Goal: Information Seeking & Learning: Learn about a topic

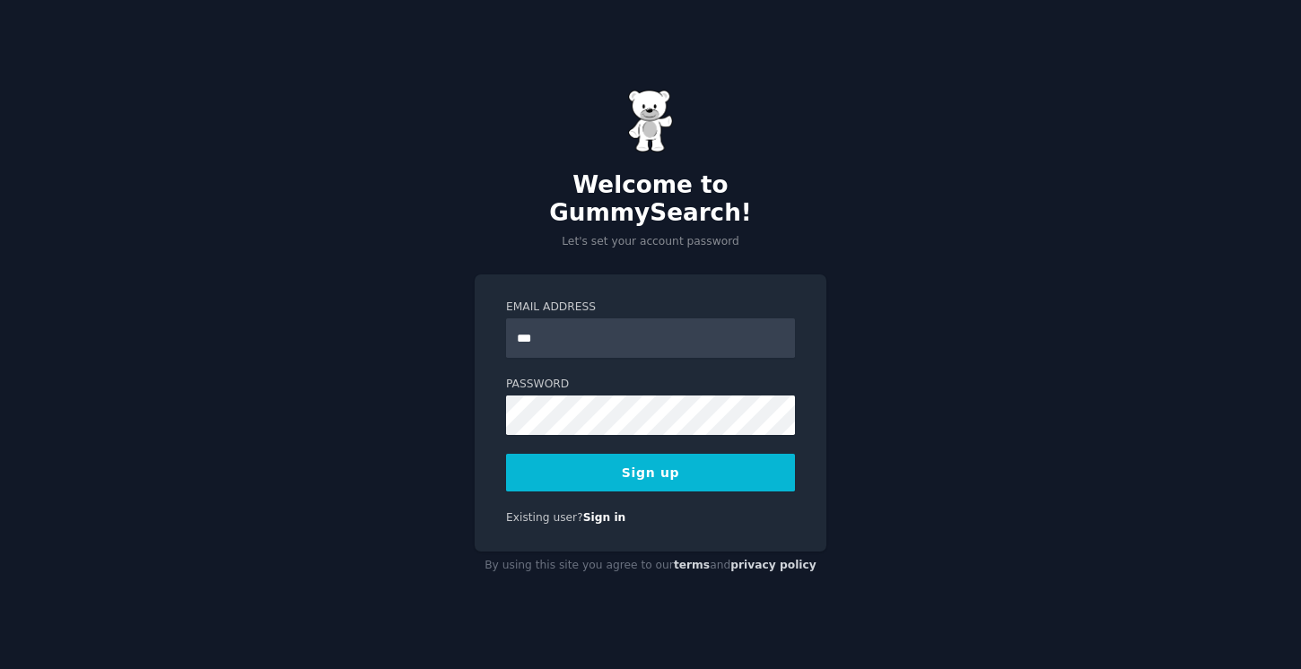
type input "**********"
click at [695, 467] on button "Sign up" at bounding box center [650, 473] width 289 height 38
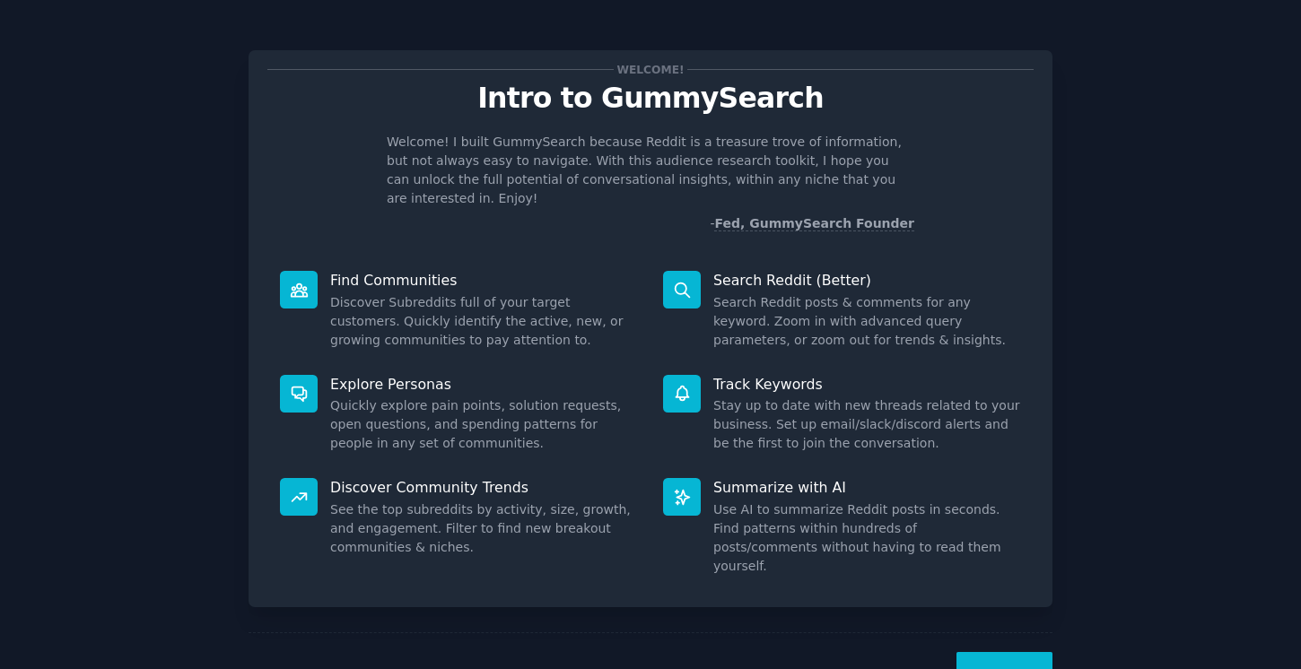
click at [1065, 222] on div "Welcome! Intro to GummySearch Welcome! I built GummySearch because Reddit is a …" at bounding box center [650, 370] width 1251 height 690
click at [1057, 122] on div "Welcome! Intro to GummySearch Welcome! I built GummySearch because Reddit is a …" at bounding box center [650, 370] width 1251 height 690
click at [976, 652] on button "Next" at bounding box center [1005, 674] width 96 height 44
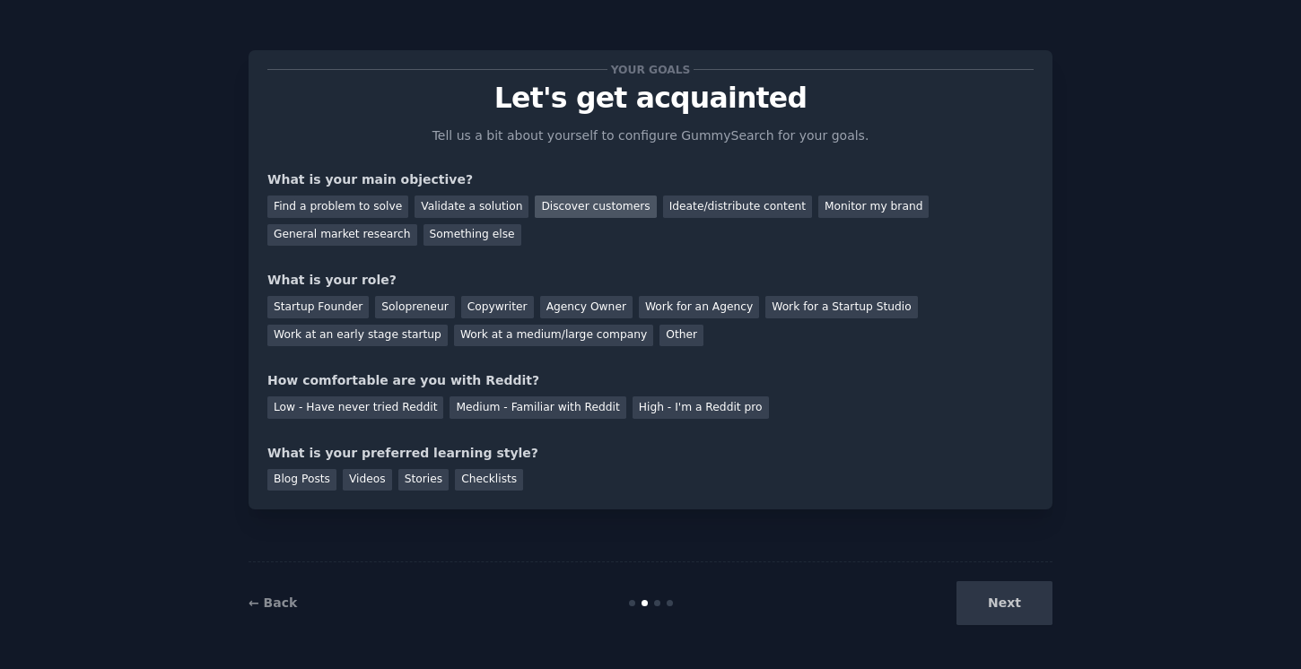
click at [599, 207] on div "Discover customers" at bounding box center [595, 207] width 121 height 22
click at [375, 232] on div "General market research" at bounding box center [342, 235] width 150 height 22
click at [407, 302] on div "Solopreneur" at bounding box center [414, 307] width 79 height 22
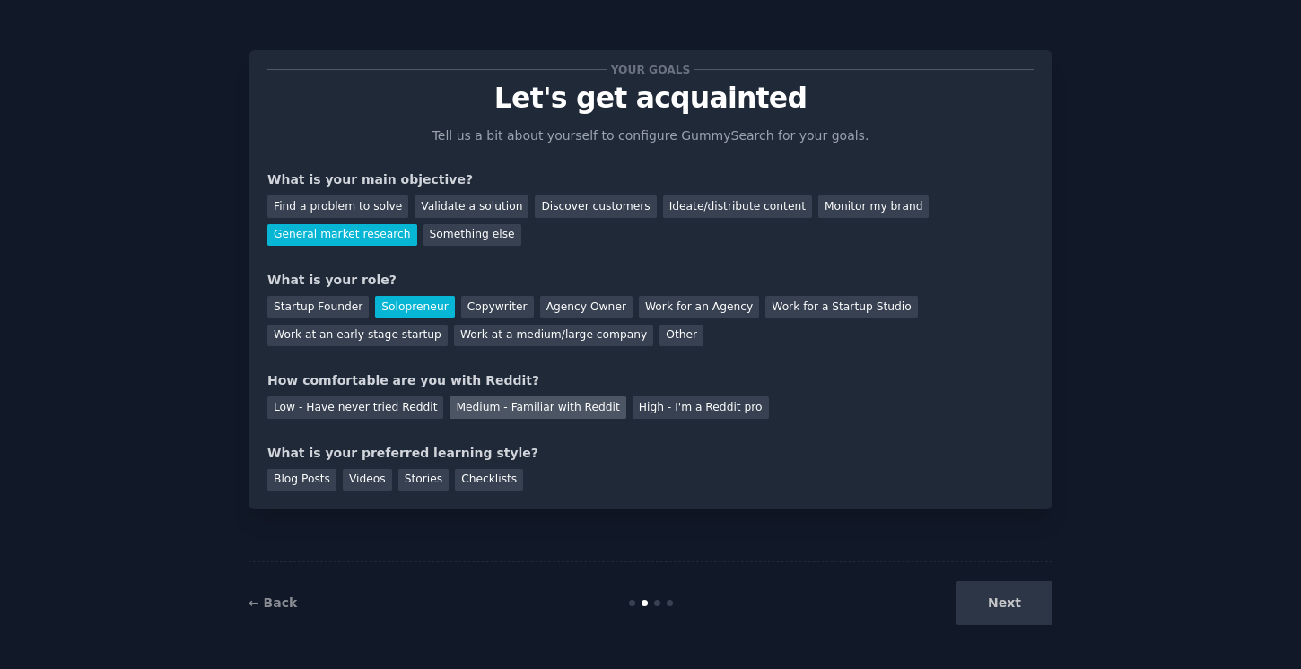
click at [485, 403] on div "Medium - Familiar with Reddit" at bounding box center [538, 408] width 176 height 22
click at [472, 481] on div "Checklists" at bounding box center [489, 480] width 68 height 22
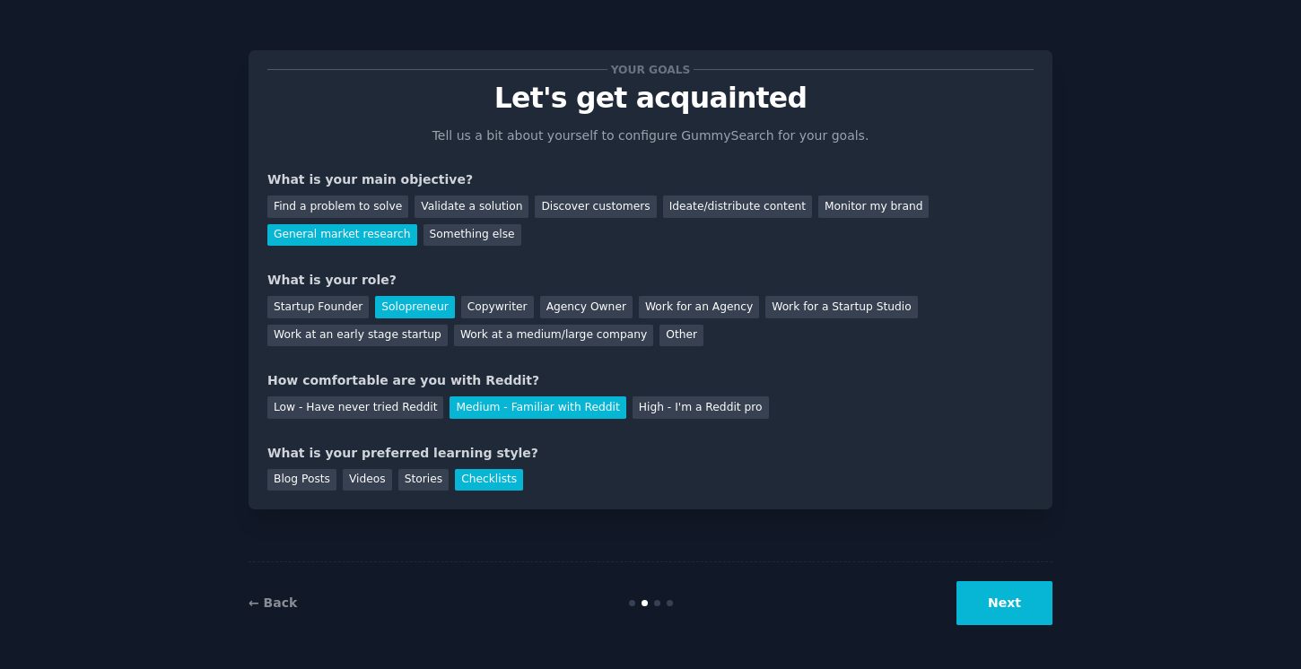
click at [1018, 596] on button "Next" at bounding box center [1005, 604] width 96 height 44
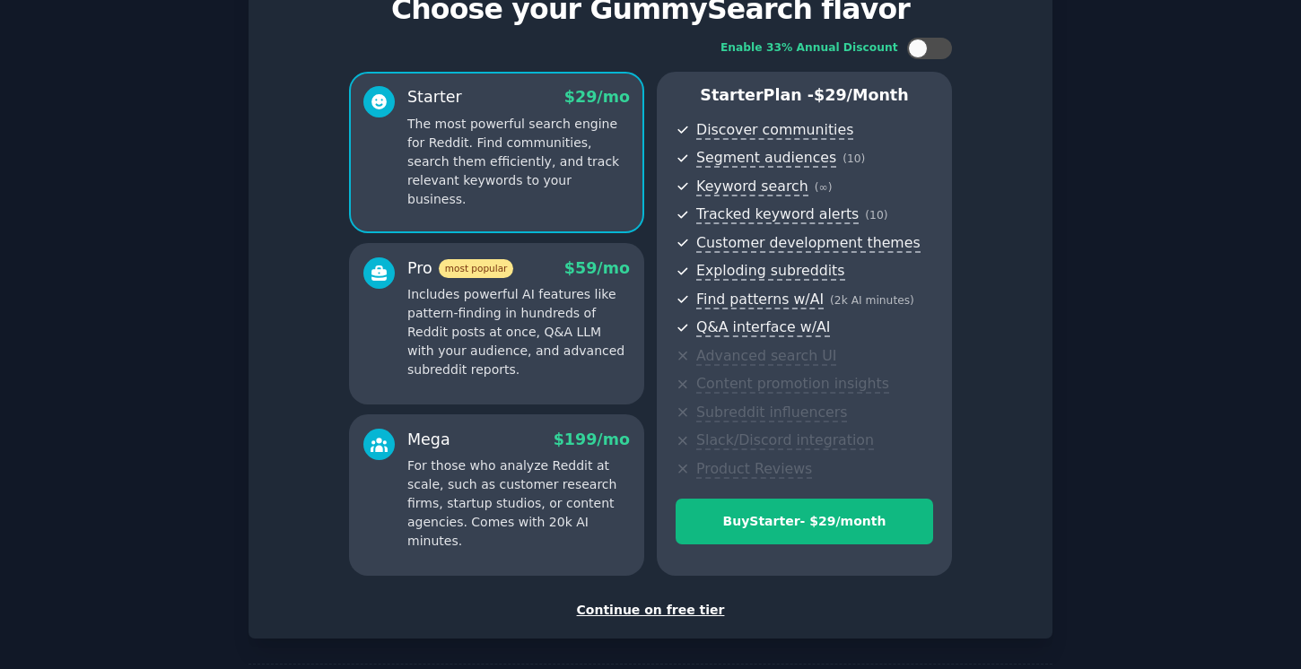
scroll to position [166, 0]
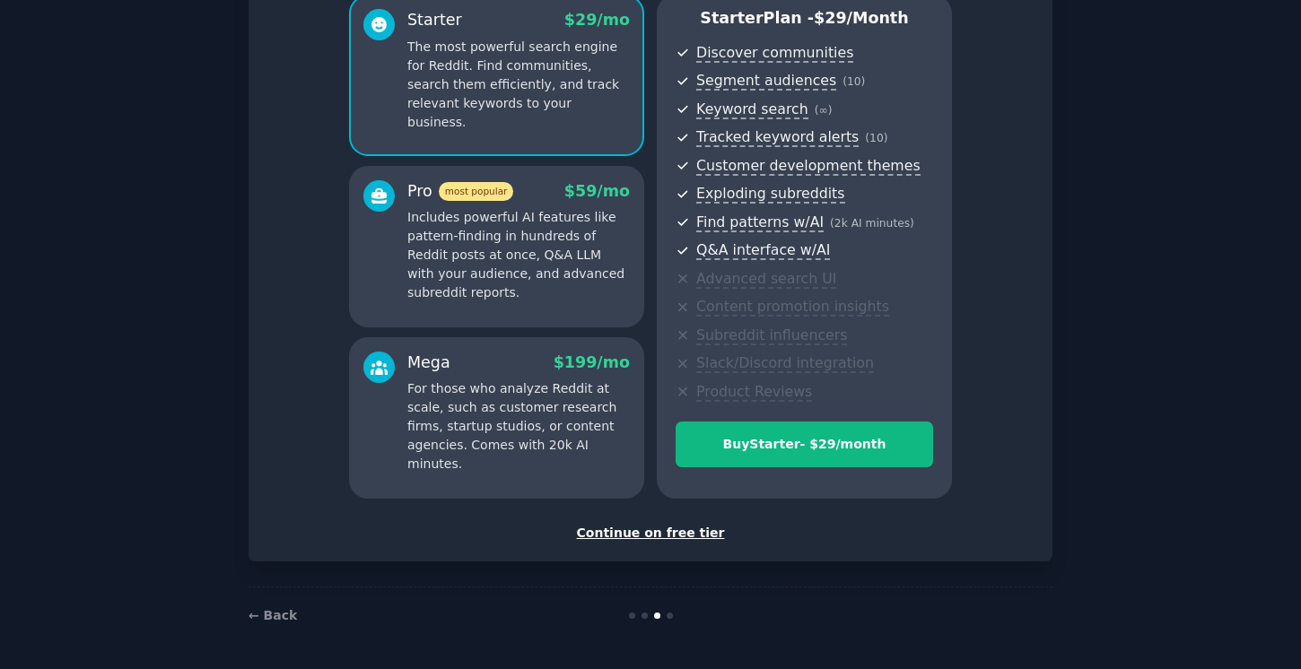
click at [625, 535] on div "Continue on free tier" at bounding box center [650, 533] width 766 height 19
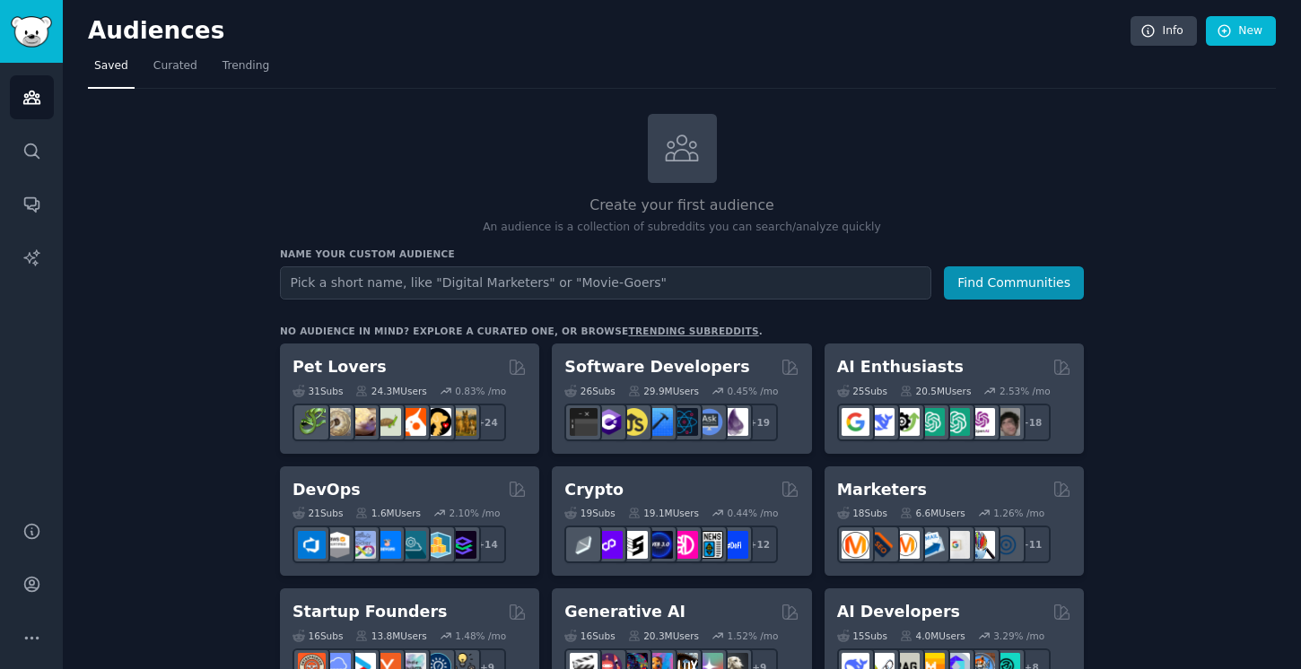
click at [656, 327] on link "trending subreddits" at bounding box center [693, 331] width 130 height 11
click at [165, 69] on span "Curated" at bounding box center [175, 66] width 44 height 16
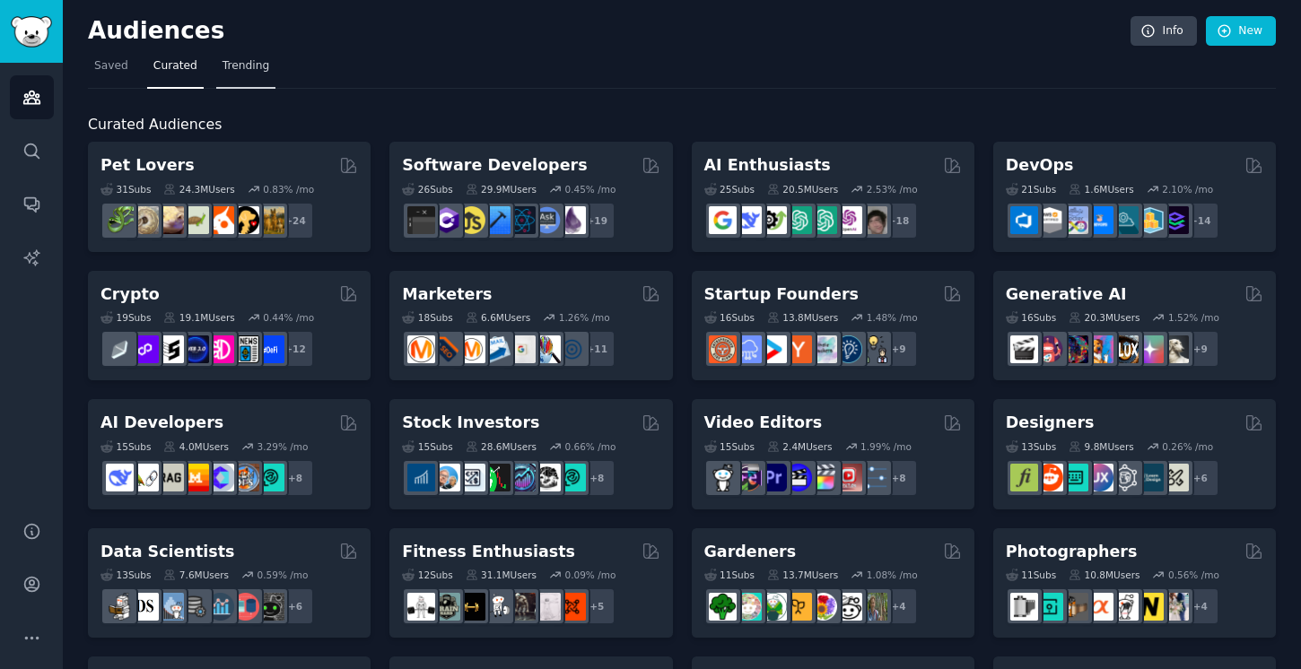
click at [224, 65] on span "Trending" at bounding box center [246, 66] width 47 height 16
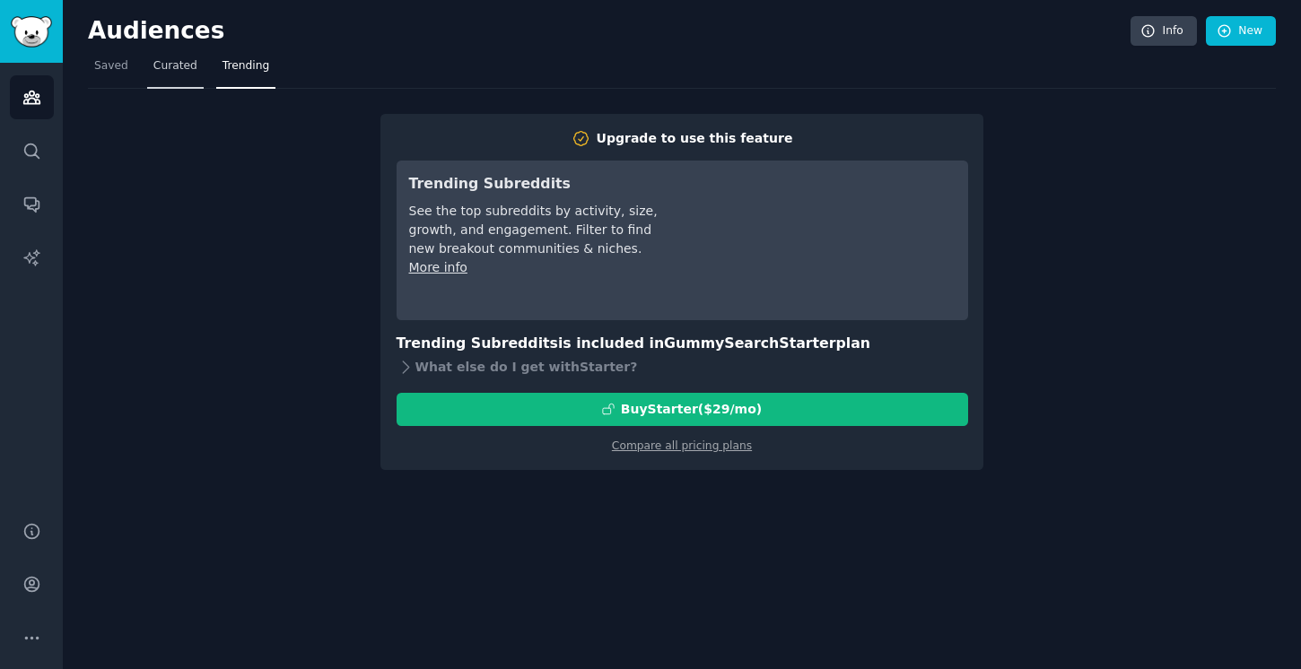
click at [179, 70] on span "Curated" at bounding box center [175, 66] width 44 height 16
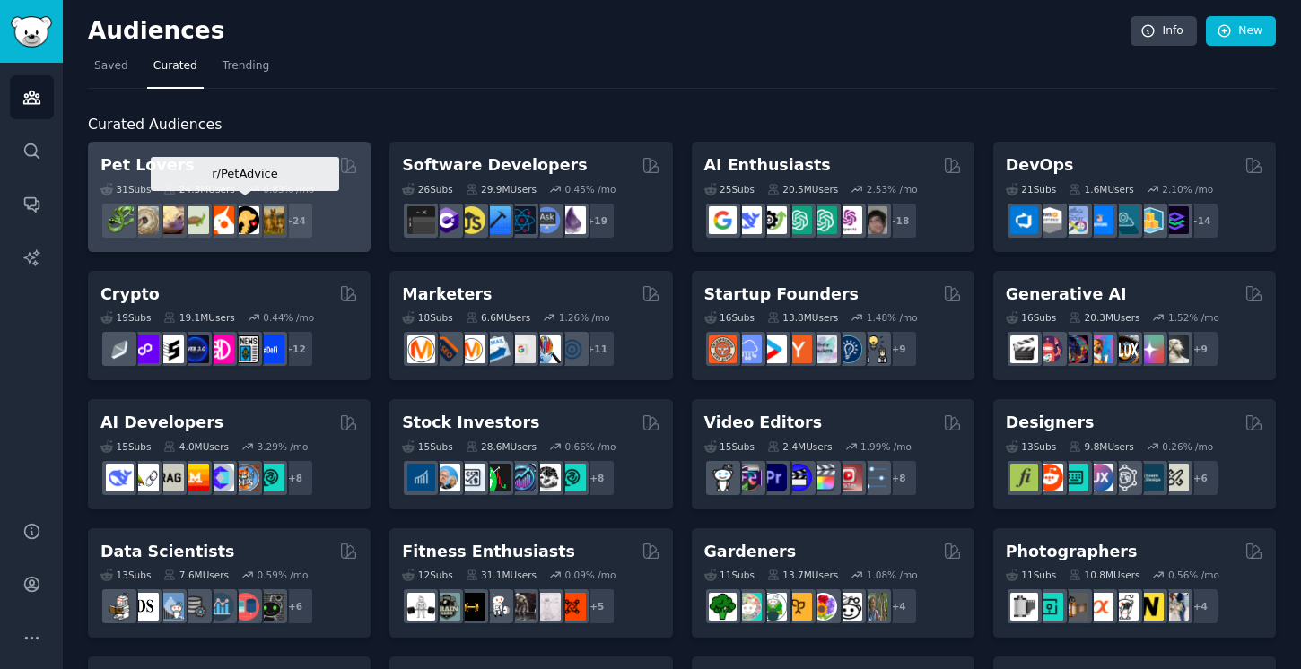
click at [258, 203] on div at bounding box center [245, 221] width 38 height 38
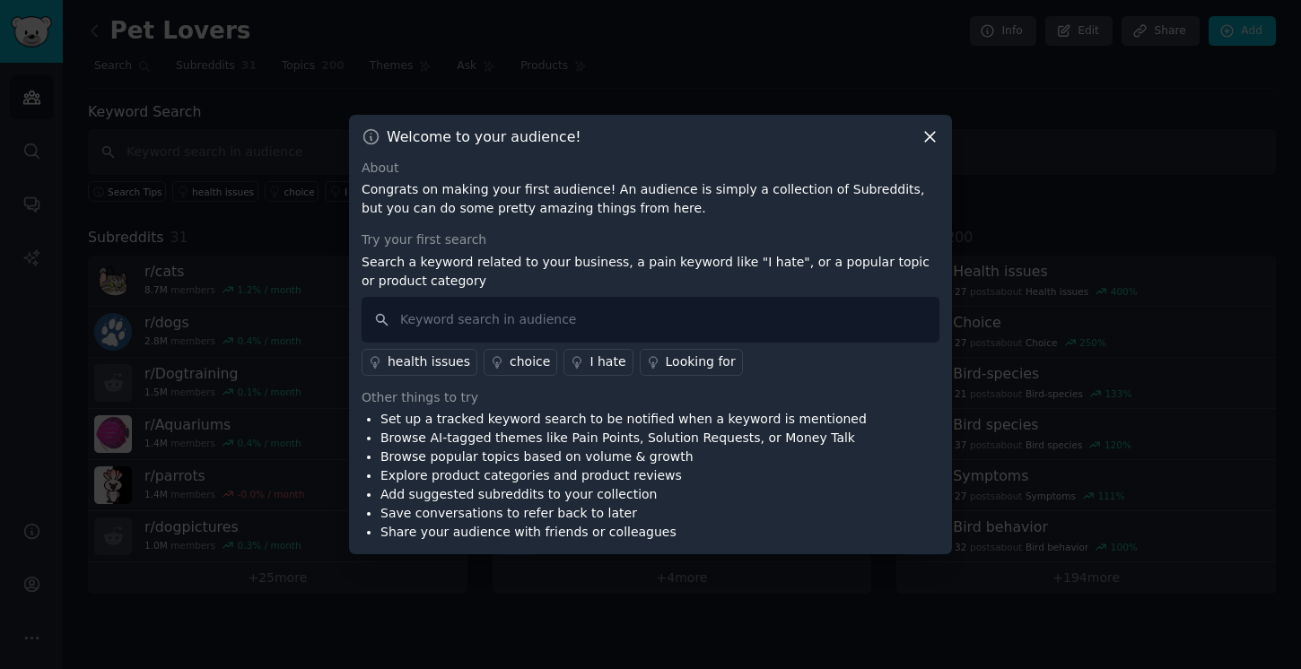
click at [931, 143] on icon at bounding box center [930, 136] width 19 height 19
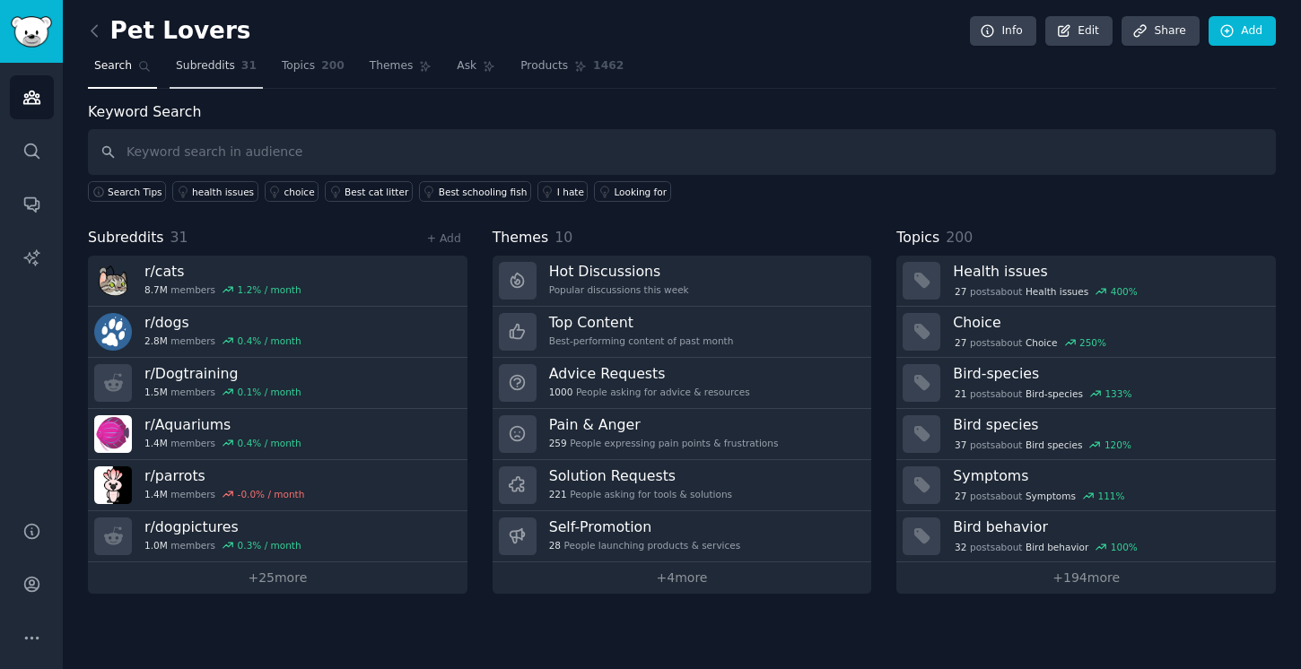
click at [206, 72] on span "Subreddits" at bounding box center [205, 66] width 59 height 16
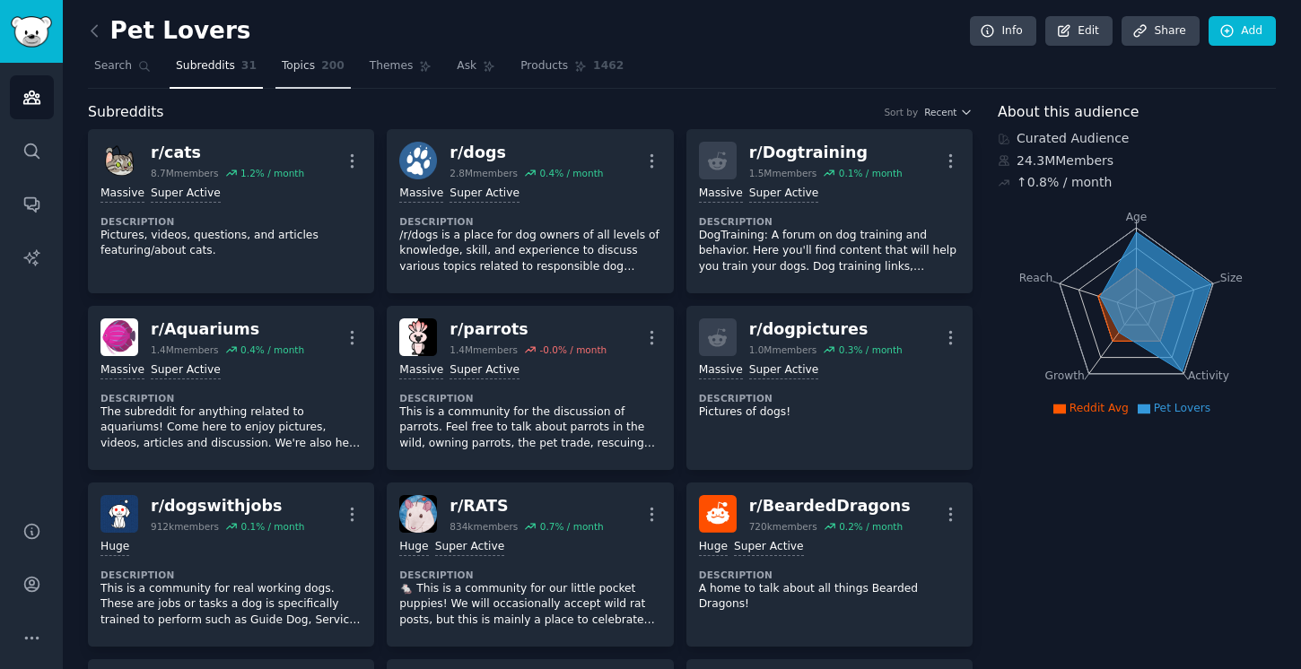
click at [287, 74] on link "Topics 200" at bounding box center [312, 70] width 75 height 37
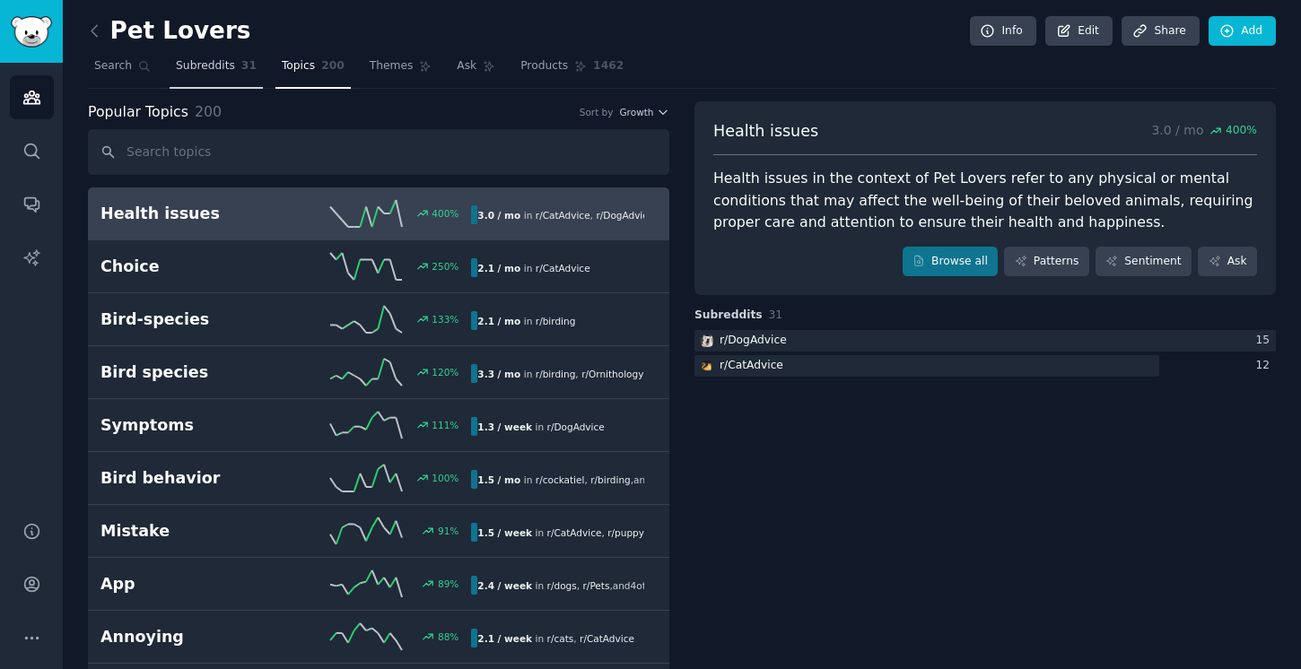
click at [221, 66] on span "Subreddits" at bounding box center [205, 66] width 59 height 16
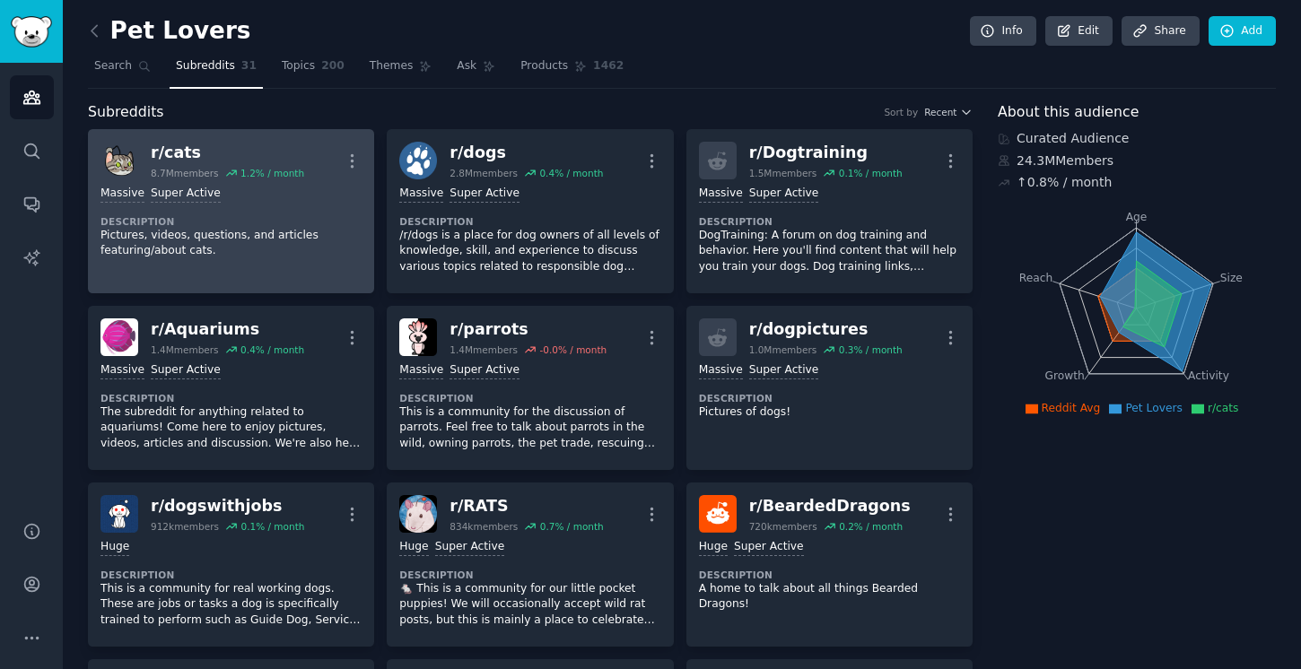
click at [179, 153] on div "r/ cats" at bounding box center [227, 153] width 153 height 22
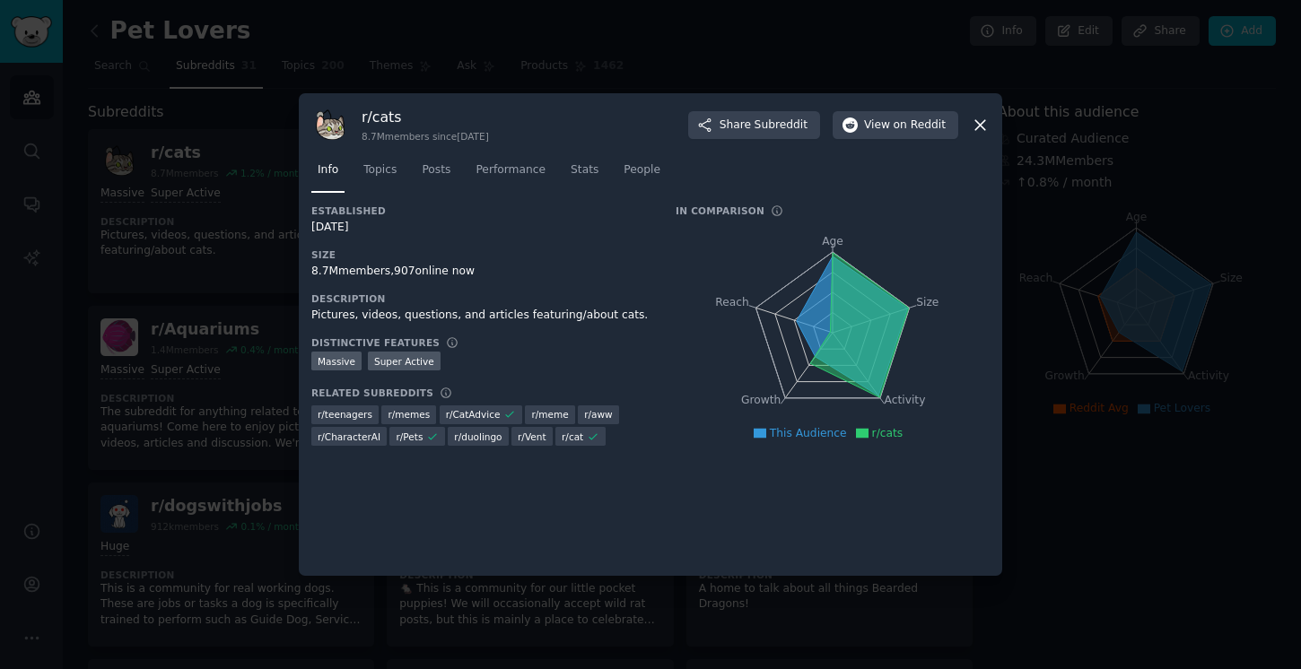
click at [982, 127] on icon at bounding box center [980, 125] width 19 height 19
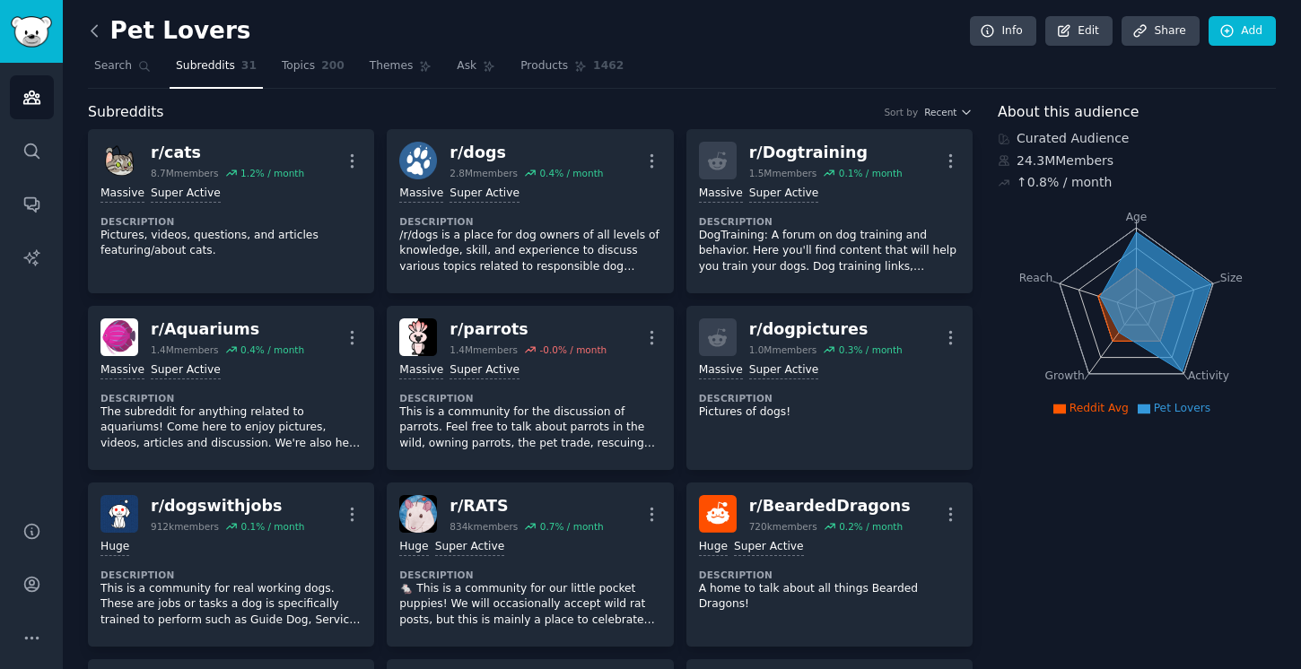
click at [96, 34] on icon at bounding box center [94, 31] width 19 height 19
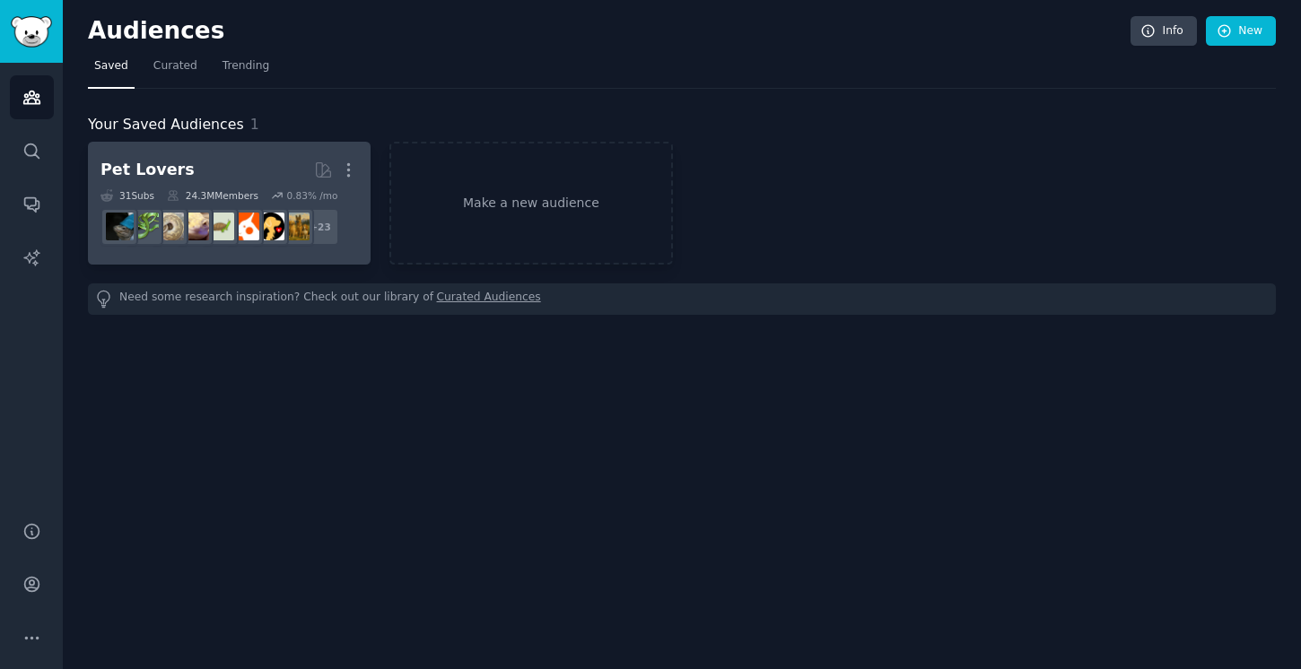
click at [247, 158] on h2 "Pet Lovers More" at bounding box center [230, 169] width 258 height 31
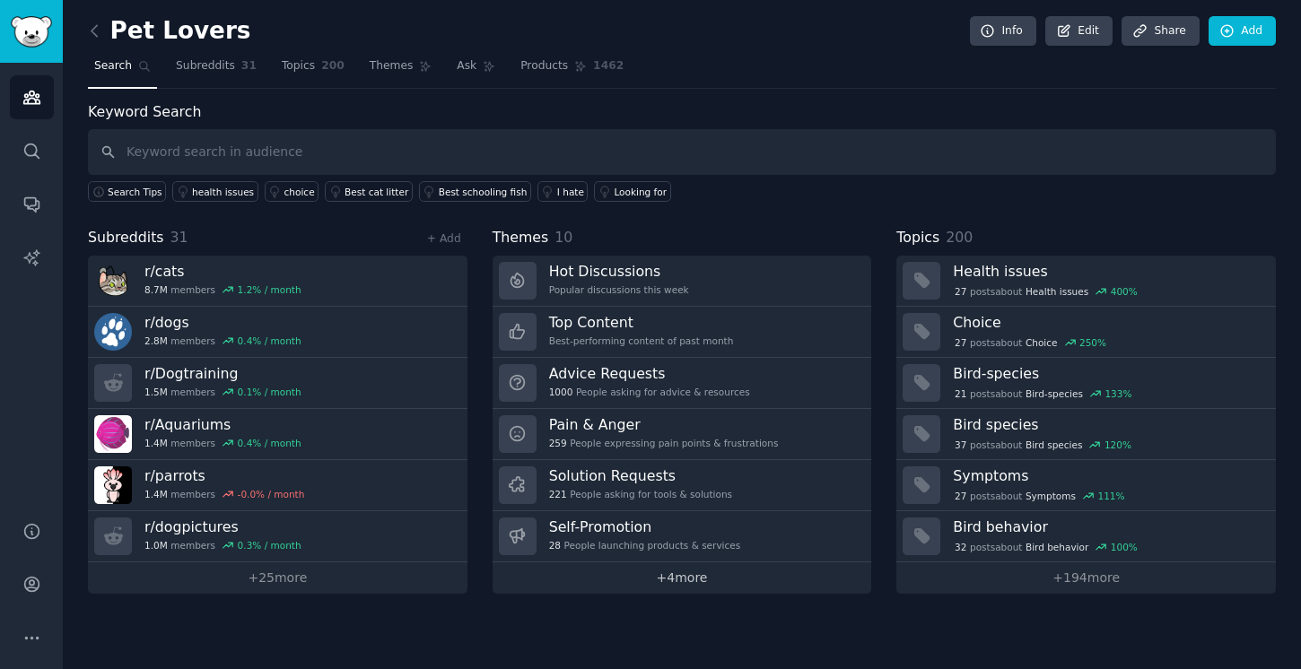
click at [707, 588] on link "+ 4 more" at bounding box center [683, 578] width 380 height 31
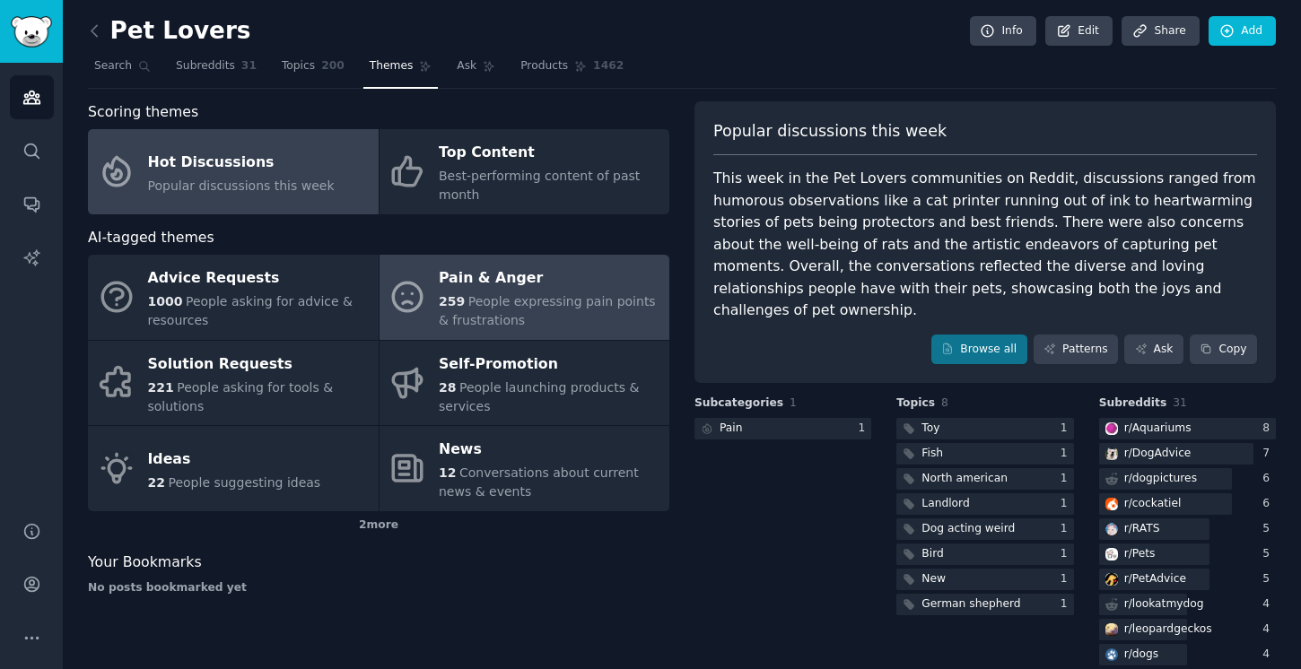
click at [453, 321] on span "People expressing pain points & frustrations" at bounding box center [547, 310] width 217 height 33
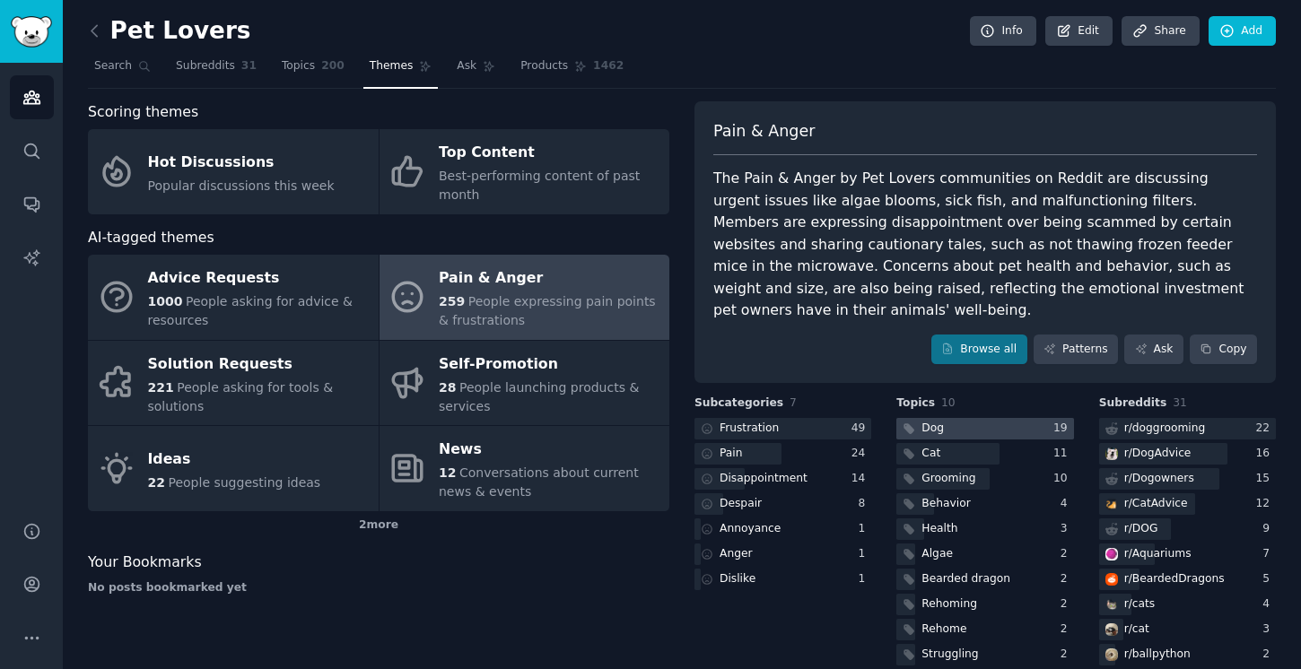
scroll to position [103, 0]
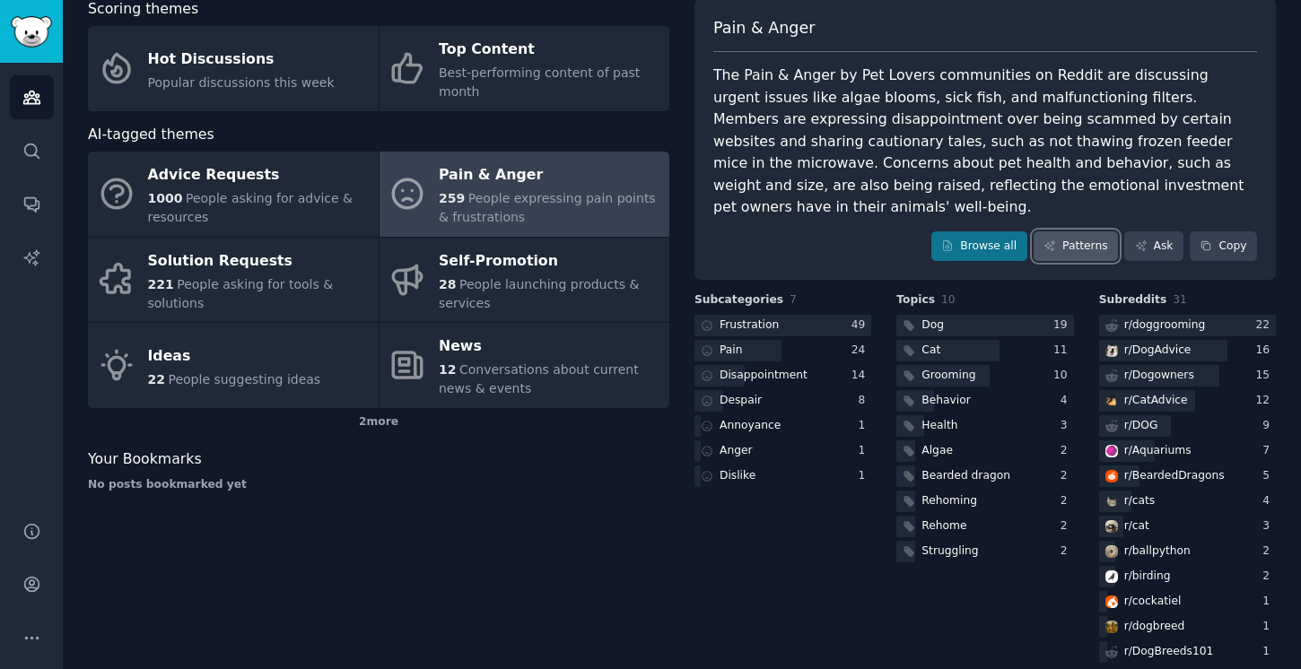
click at [1064, 232] on link "Patterns" at bounding box center [1076, 247] width 84 height 31
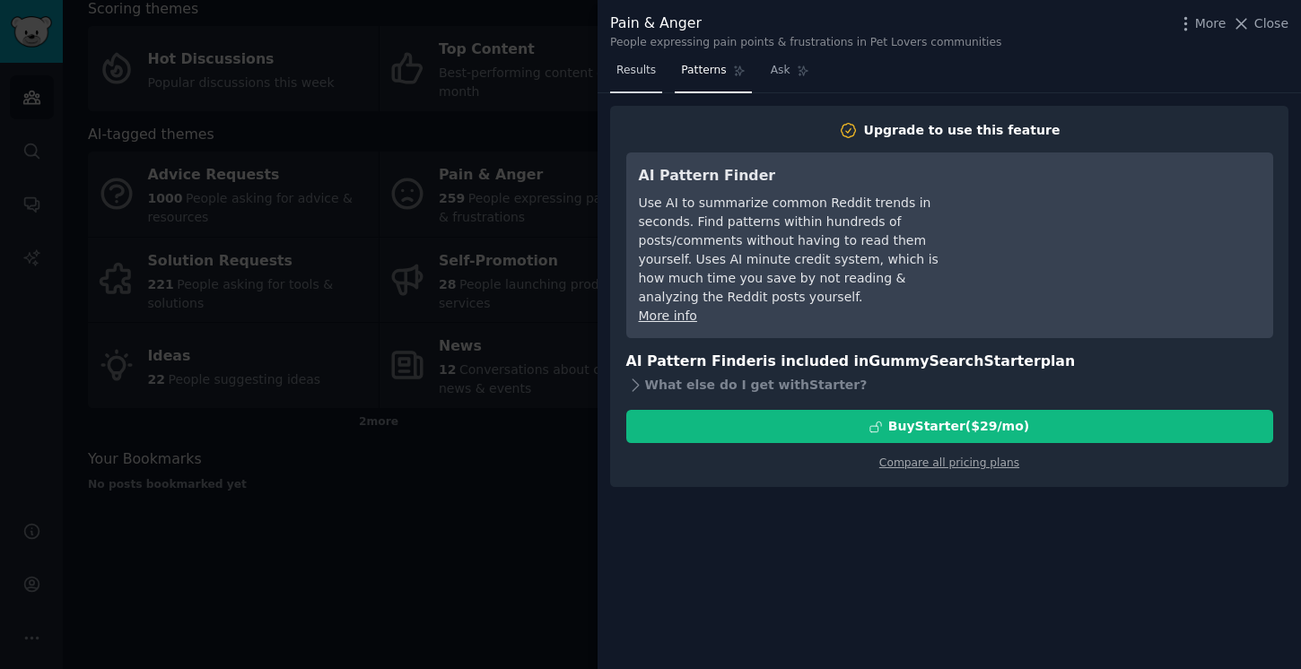
click at [641, 71] on span "Results" at bounding box center [636, 71] width 39 height 16
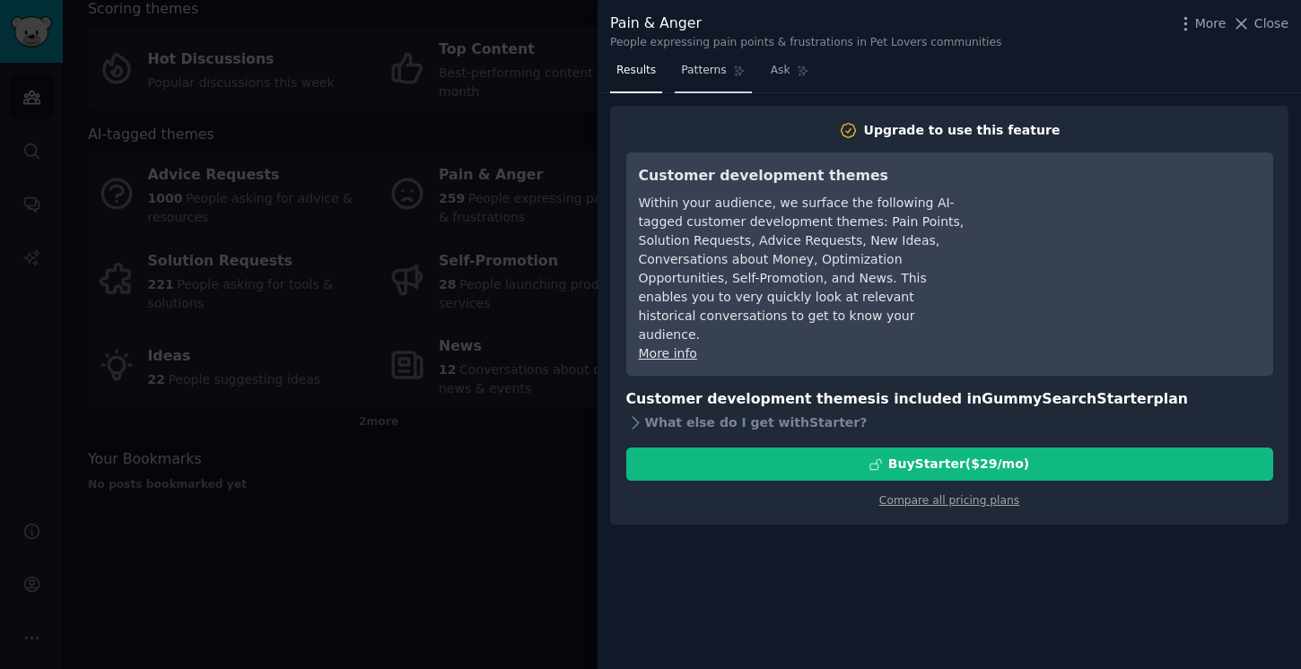
click at [694, 68] on span "Patterns" at bounding box center [703, 71] width 45 height 16
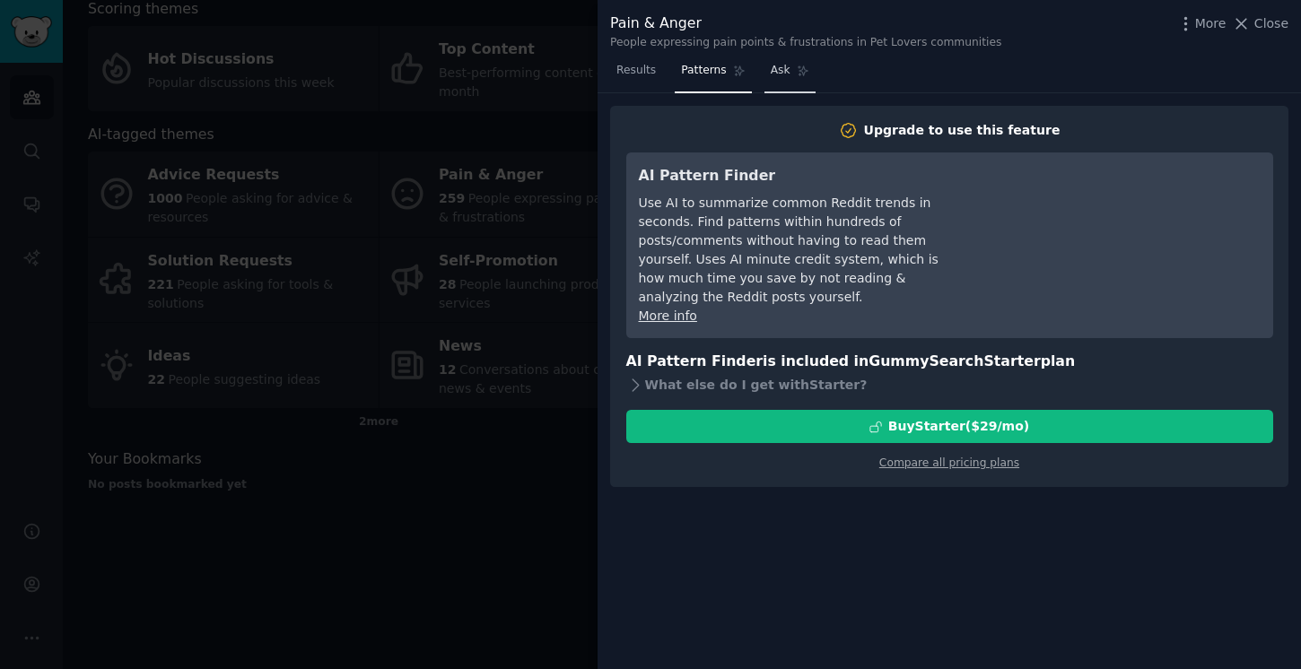
click at [773, 68] on span "Ask" at bounding box center [781, 71] width 20 height 16
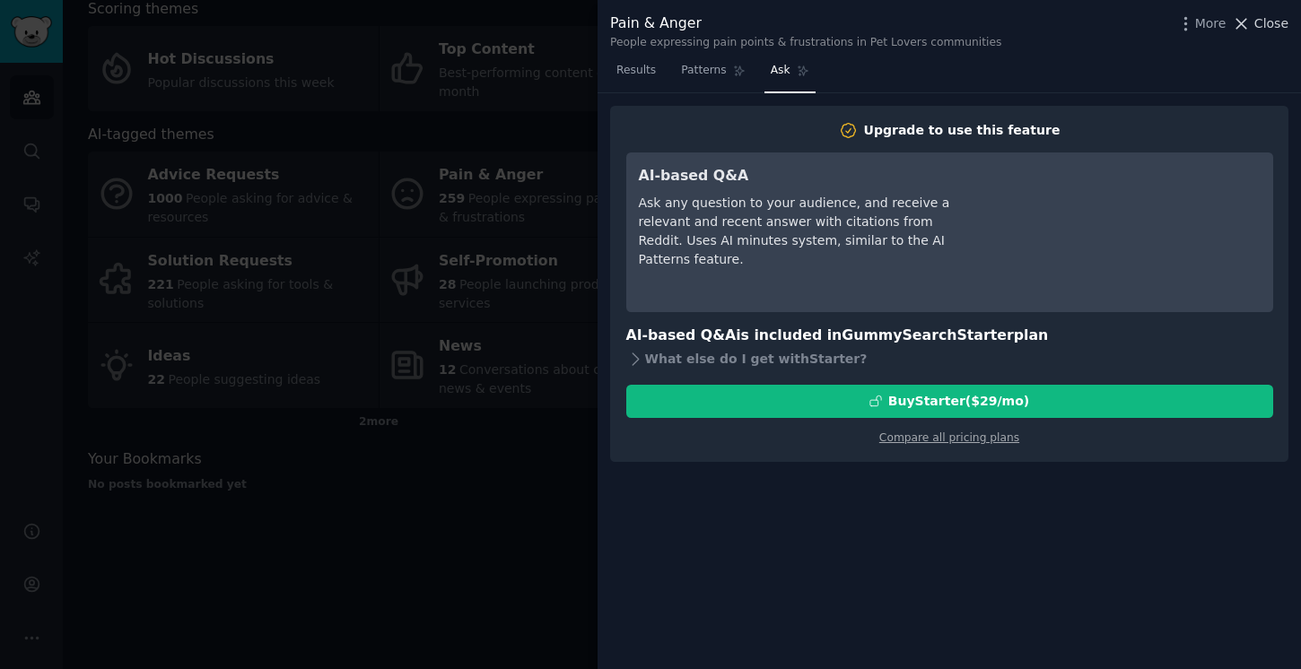
click at [1248, 18] on icon at bounding box center [1241, 23] width 19 height 19
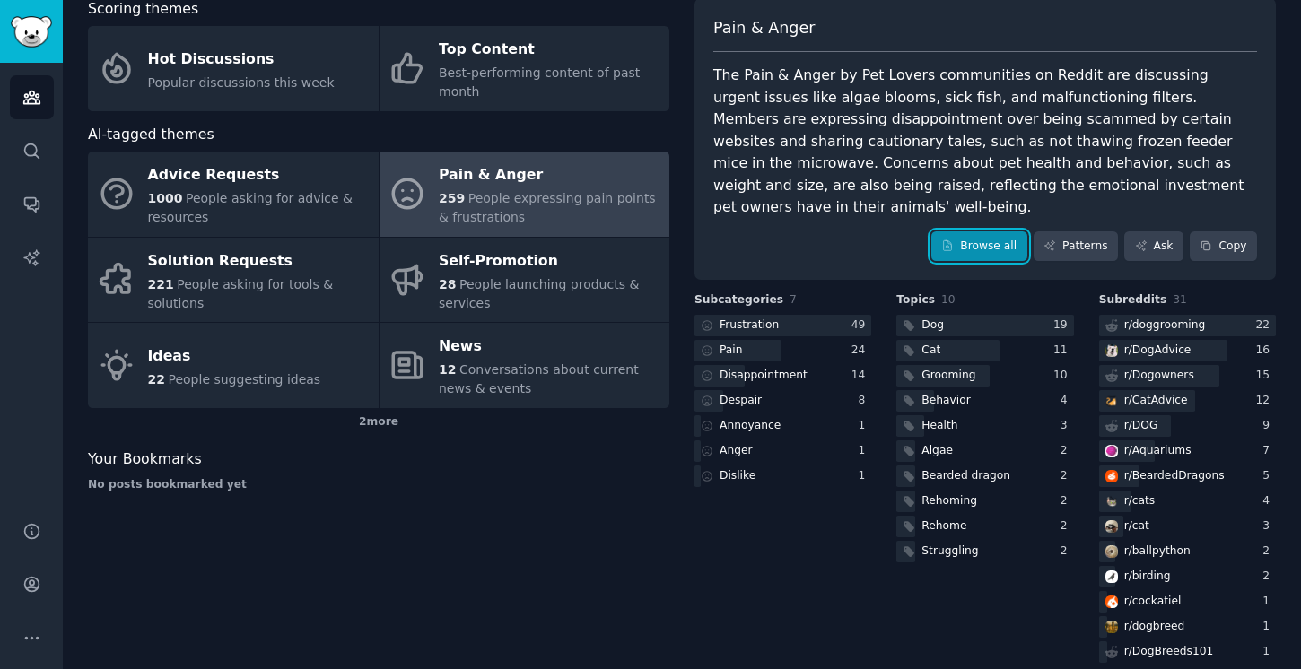
click at [966, 232] on link "Browse all" at bounding box center [979, 247] width 96 height 31
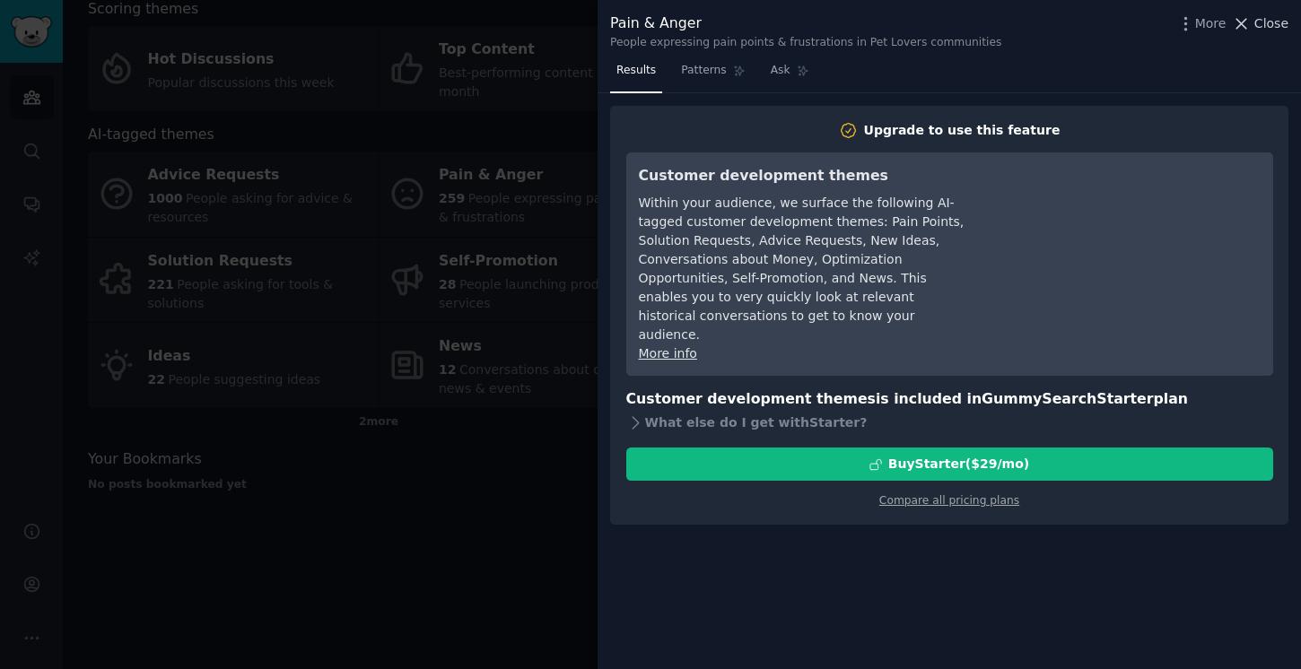
click at [1255, 14] on button "Close" at bounding box center [1260, 23] width 57 height 19
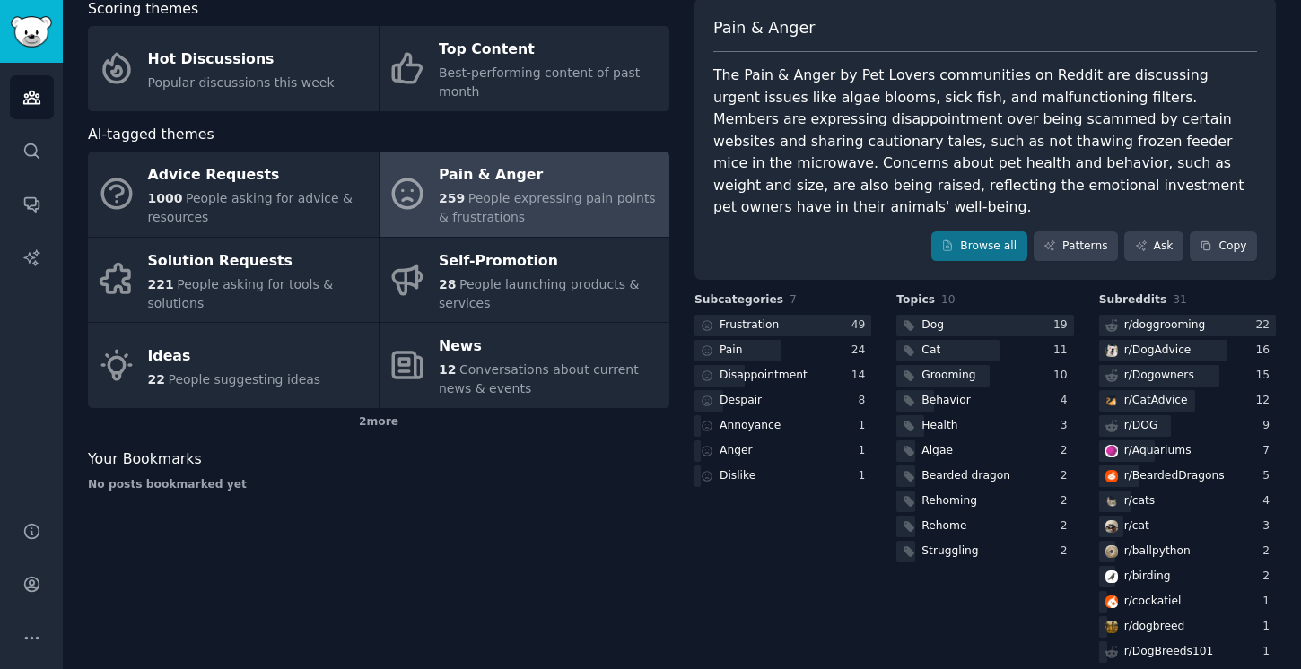
click at [999, 239] on div "Pain & Anger The Pain & Anger by Pet Lovers communities on Reddit are discussin…" at bounding box center [986, 139] width 582 height 283
click at [975, 232] on link "Browse all" at bounding box center [979, 247] width 96 height 31
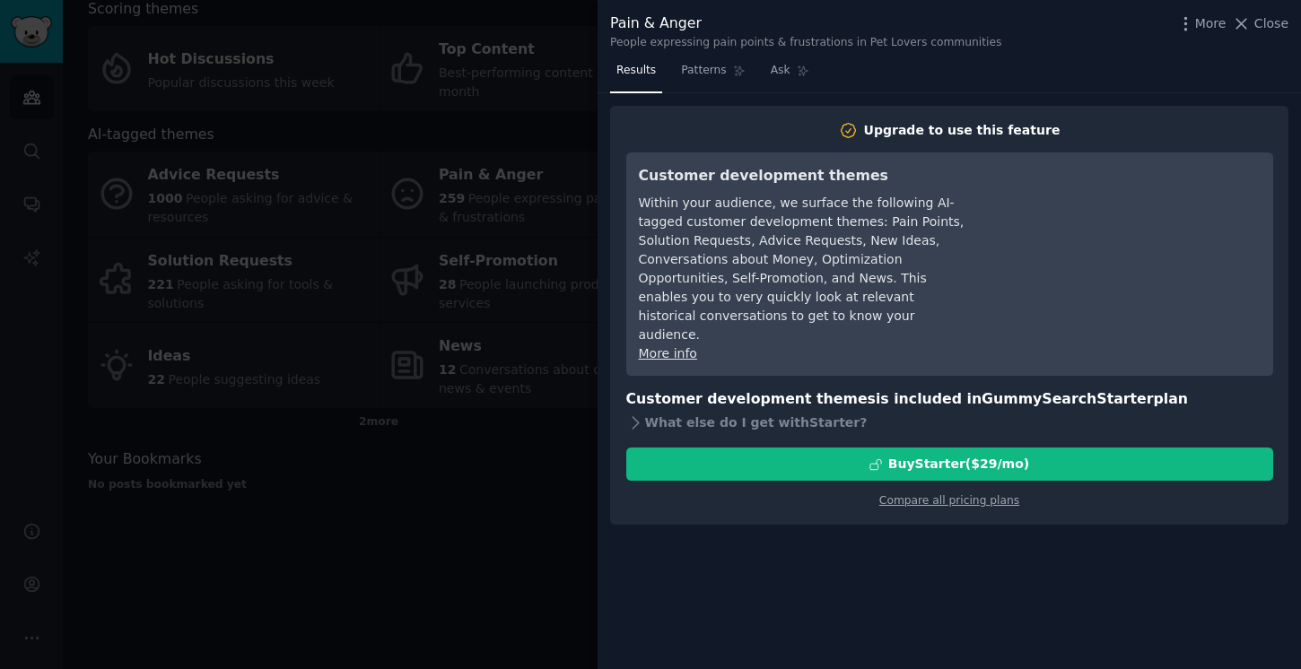
click at [571, 52] on div at bounding box center [650, 334] width 1301 height 669
